Goal: Check status: Check status

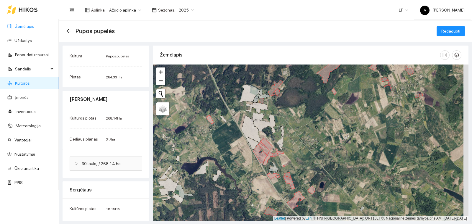
click at [22, 24] on link "Žemėlapis" at bounding box center [24, 26] width 19 height 5
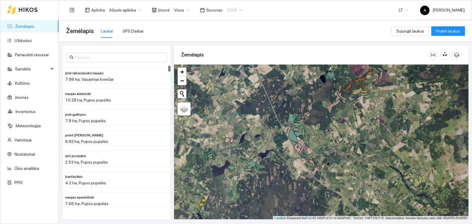
click at [235, 10] on span "2025" at bounding box center [234, 10] width 15 height 9
click at [227, 55] on div "2024" at bounding box center [230, 59] width 22 height 9
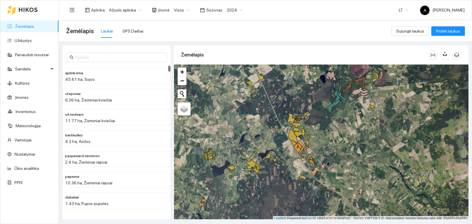
scroll to position [2, 0]
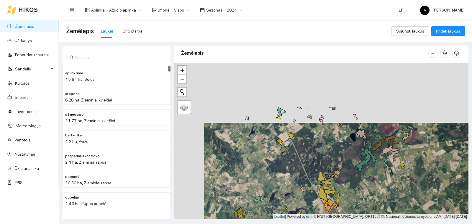
drag, startPoint x: 247, startPoint y: 89, endPoint x: 277, endPoint y: 149, distance: 67.1
click at [277, 149] on div "+ − Nieko nerasta. Bandykite dar kartą. Žemėlapis Palydovas Leaflet | Powered b…" at bounding box center [321, 141] width 295 height 156
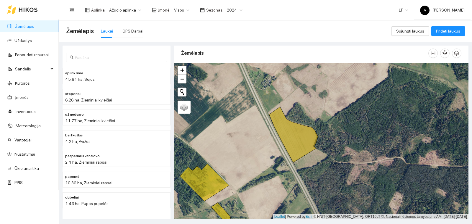
click at [235, 9] on span "2024" at bounding box center [235, 10] width 16 height 9
click at [228, 49] on div "2023" at bounding box center [229, 50] width 15 height 6
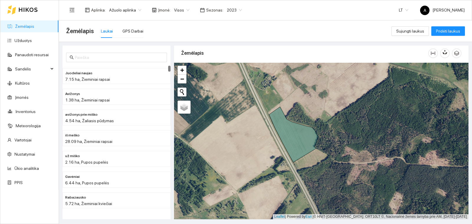
click at [233, 9] on span "2023" at bounding box center [234, 10] width 15 height 9
click at [231, 38] on div "2022" at bounding box center [229, 40] width 15 height 6
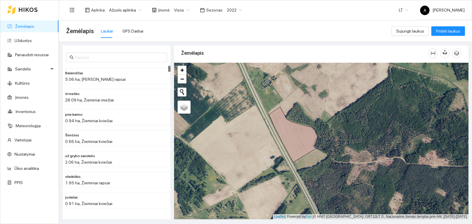
click at [237, 9] on span "2022" at bounding box center [234, 10] width 15 height 9
click at [229, 72] on div "2025" at bounding box center [229, 69] width 15 height 6
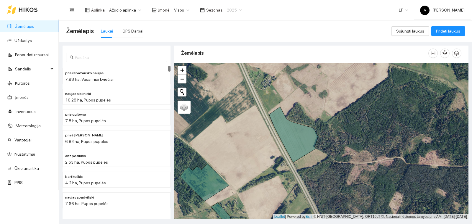
click at [234, 11] on span "2025" at bounding box center [234, 10] width 15 height 9
click at [230, 58] on div "2024" at bounding box center [229, 59] width 15 height 6
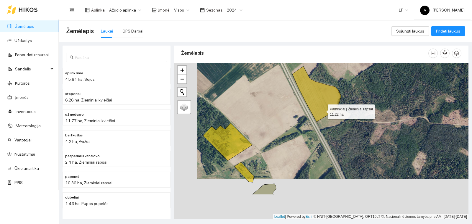
drag, startPoint x: 299, startPoint y: 151, endPoint x: 322, endPoint y: 110, distance: 46.7
click at [322, 110] on icon at bounding box center [317, 94] width 49 height 56
